Goal: Task Accomplishment & Management: Complete application form

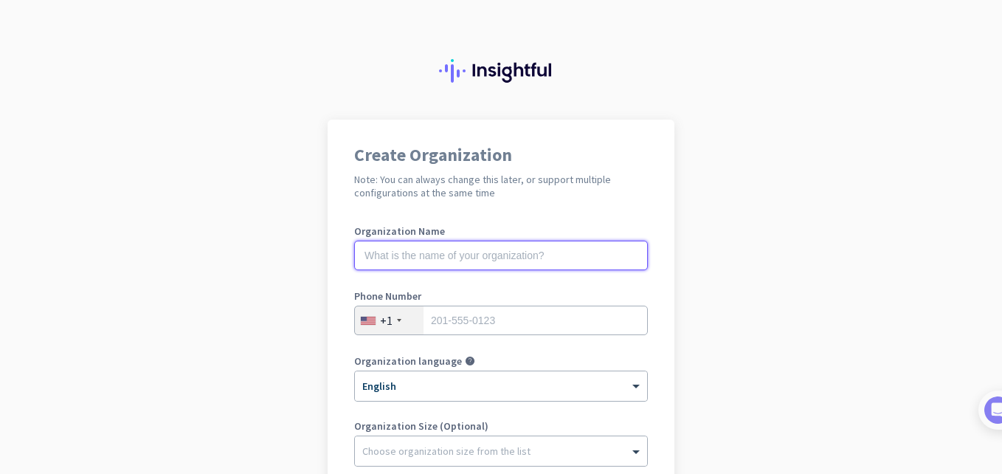
click at [446, 256] on input "text" at bounding box center [501, 256] width 294 height 30
type input "CCD"
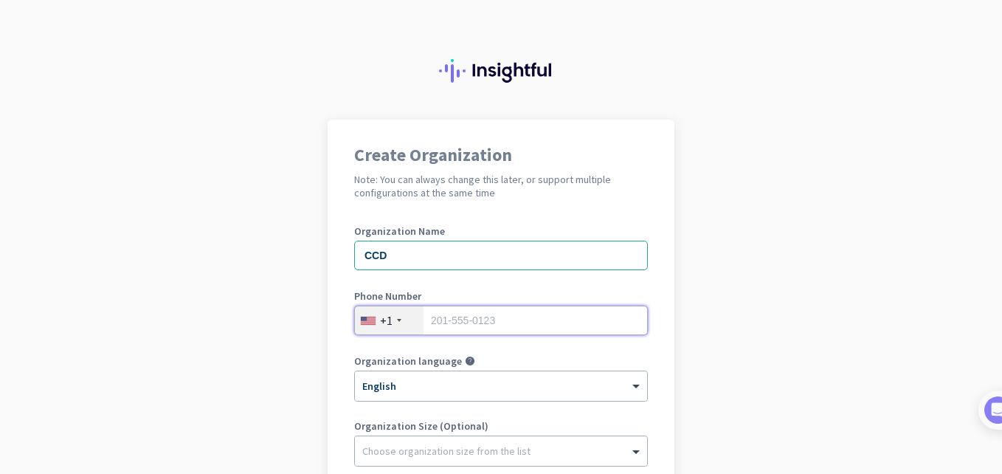
click at [551, 322] on input "tel" at bounding box center [501, 320] width 294 height 30
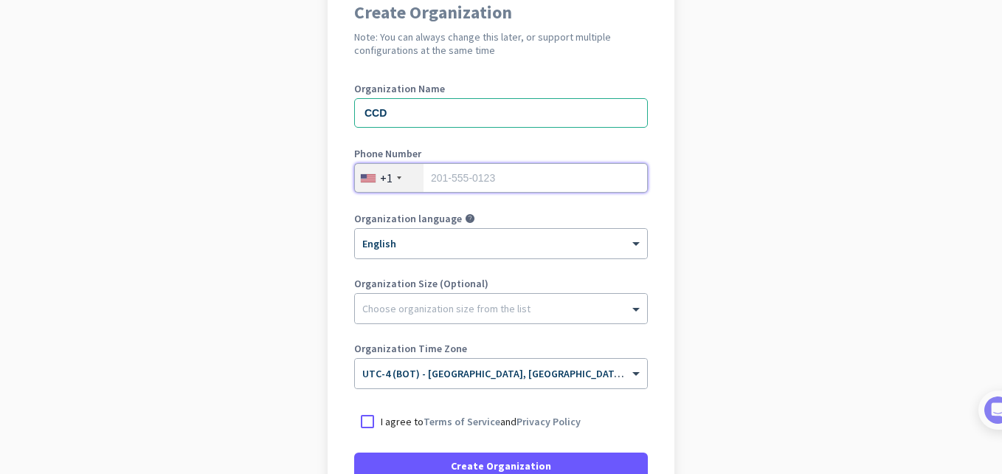
scroll to position [285, 0]
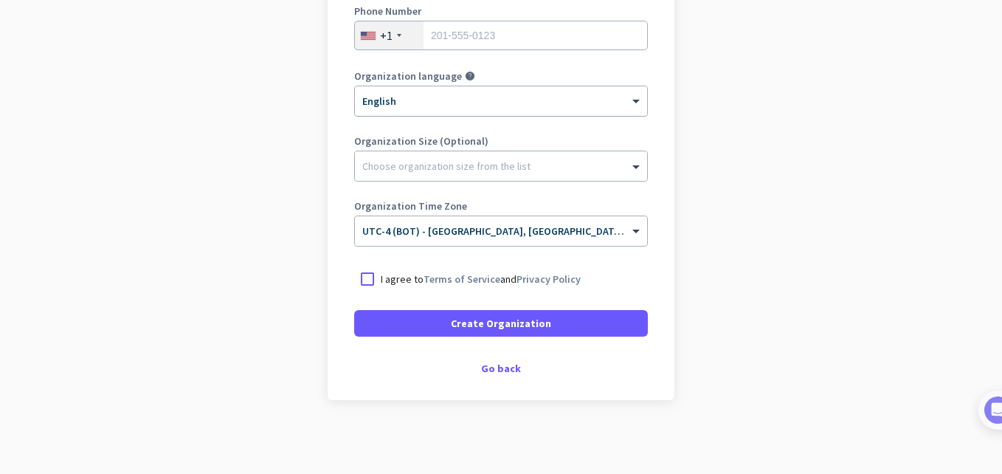
click at [531, 90] on div at bounding box center [501, 96] width 292 height 13
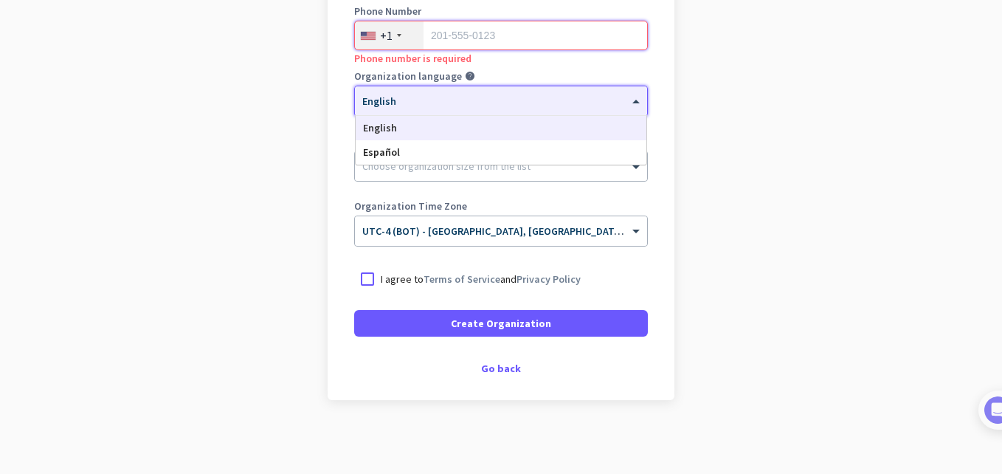
click at [522, 42] on input "tel" at bounding box center [501, 36] width 294 height 30
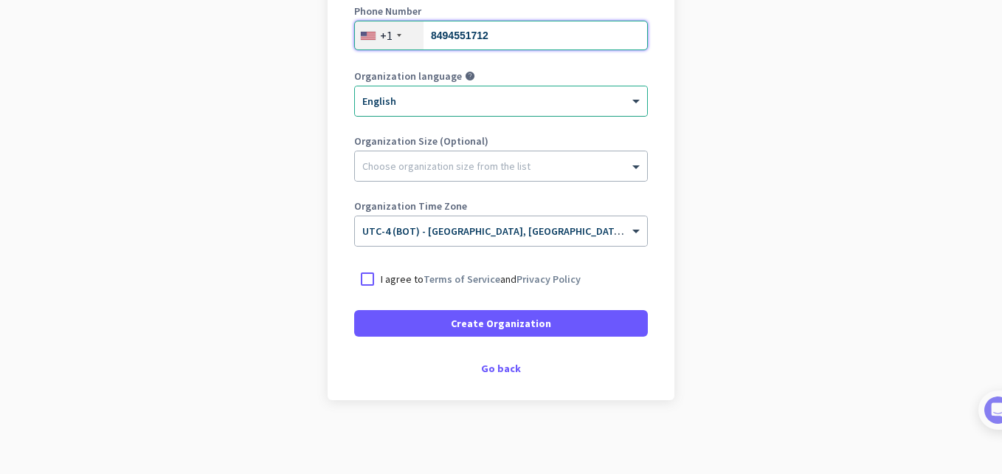
type input "8494551712"
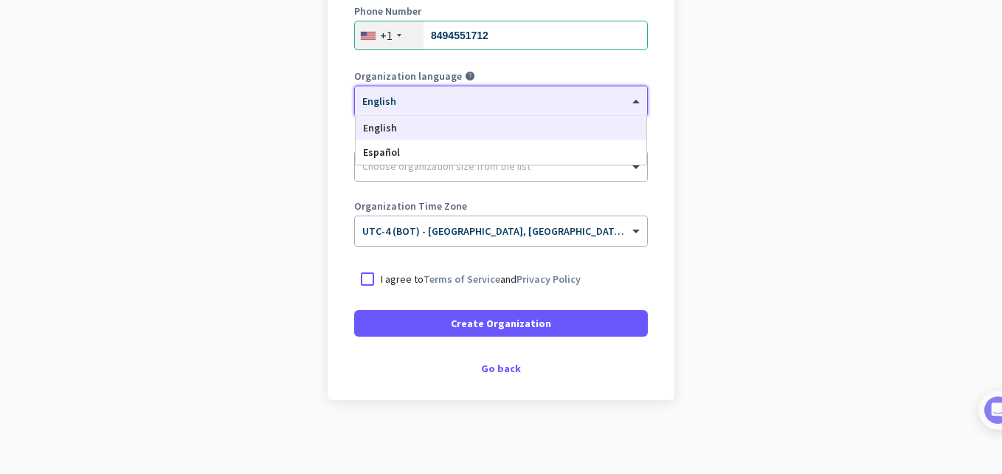
click at [485, 92] on div at bounding box center [501, 96] width 292 height 13
click at [314, 131] on app-onboarding-organization "Create Organization Note: You can always change this later, or support multiple…" at bounding box center [501, 154] width 1002 height 639
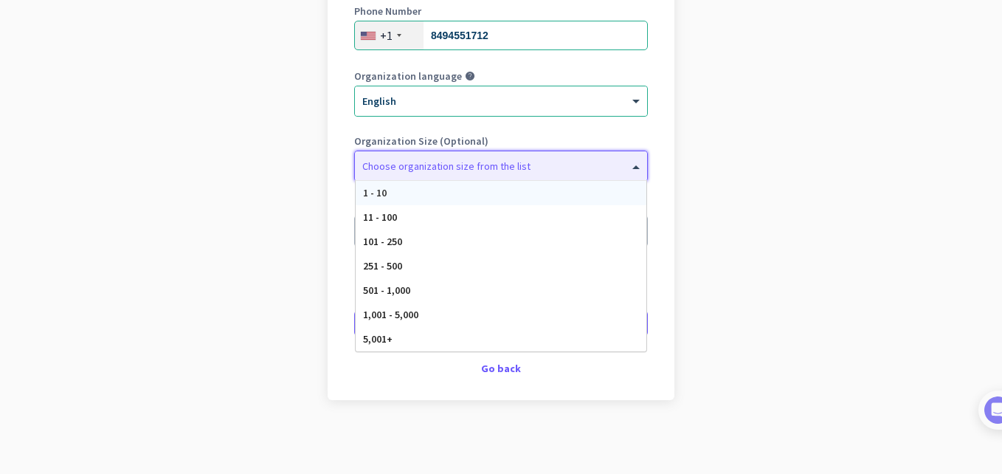
click at [427, 163] on div at bounding box center [501, 162] width 292 height 15
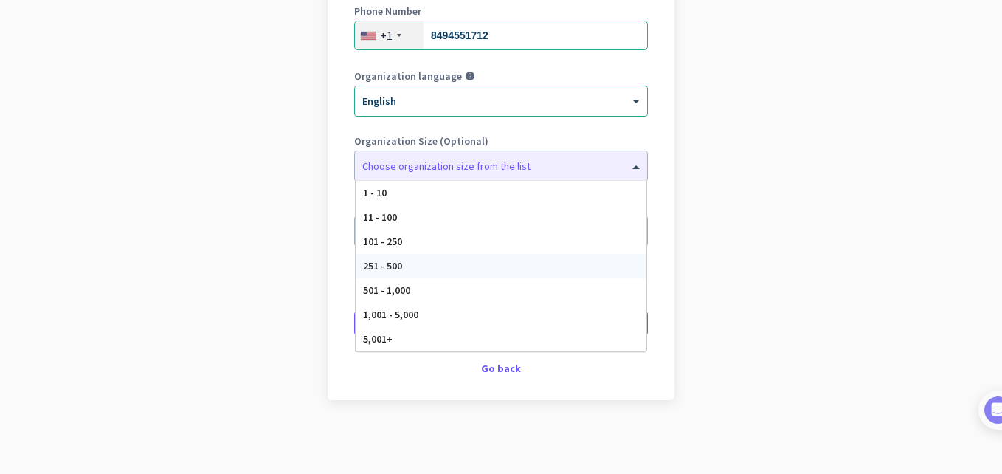
click at [749, 244] on app-onboarding-organization "Create Organization Note: You can always change this later, or support multiple…" at bounding box center [501, 154] width 1002 height 639
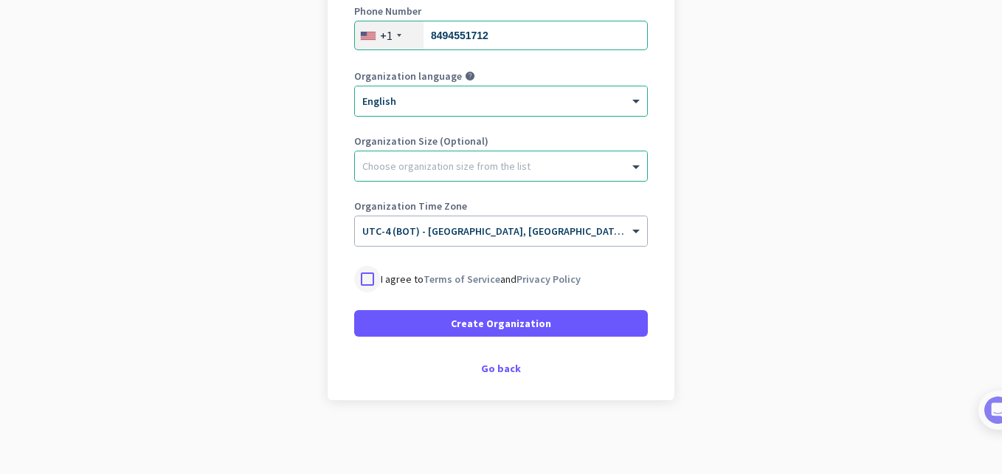
click at [360, 276] on div at bounding box center [367, 279] width 27 height 27
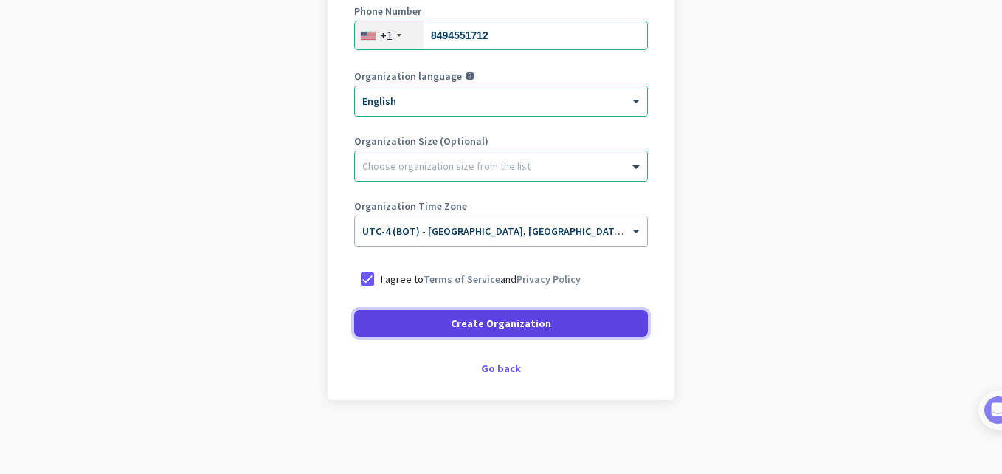
click at [454, 319] on span "Create Organization" at bounding box center [501, 323] width 100 height 15
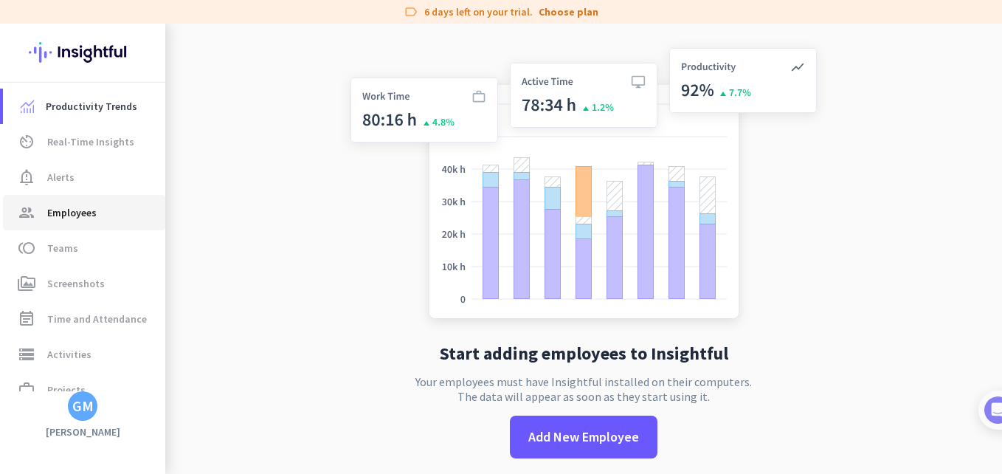
click at [103, 203] on link "group Employees" at bounding box center [84, 212] width 162 height 35
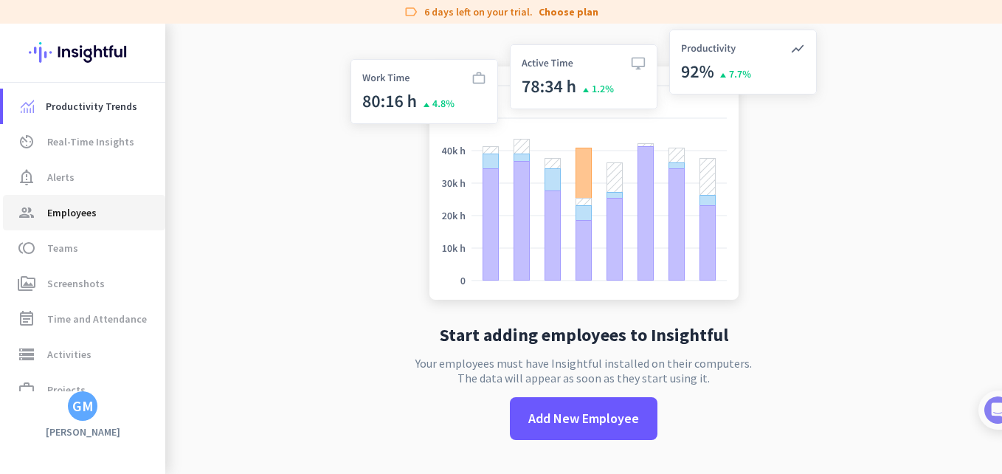
scroll to position [24, 0]
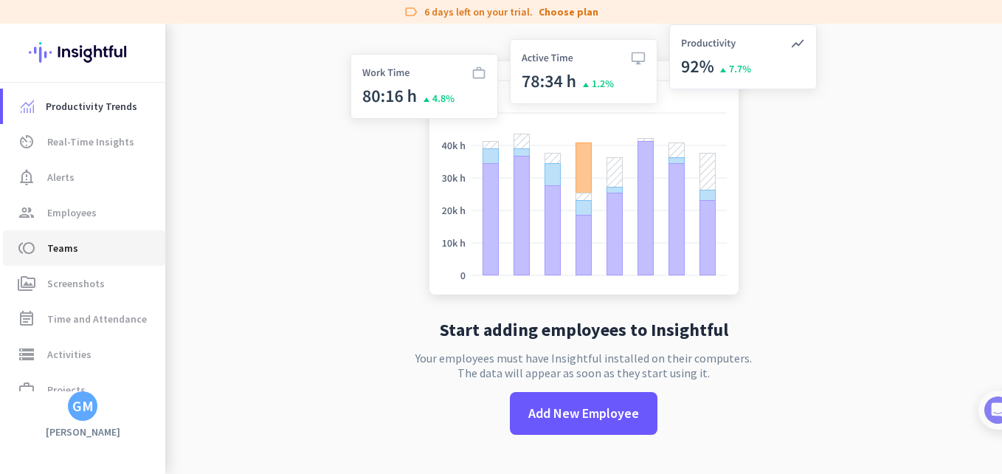
click at [85, 249] on span "toll Teams" at bounding box center [84, 248] width 139 height 18
